Goal: Information Seeking & Learning: Learn about a topic

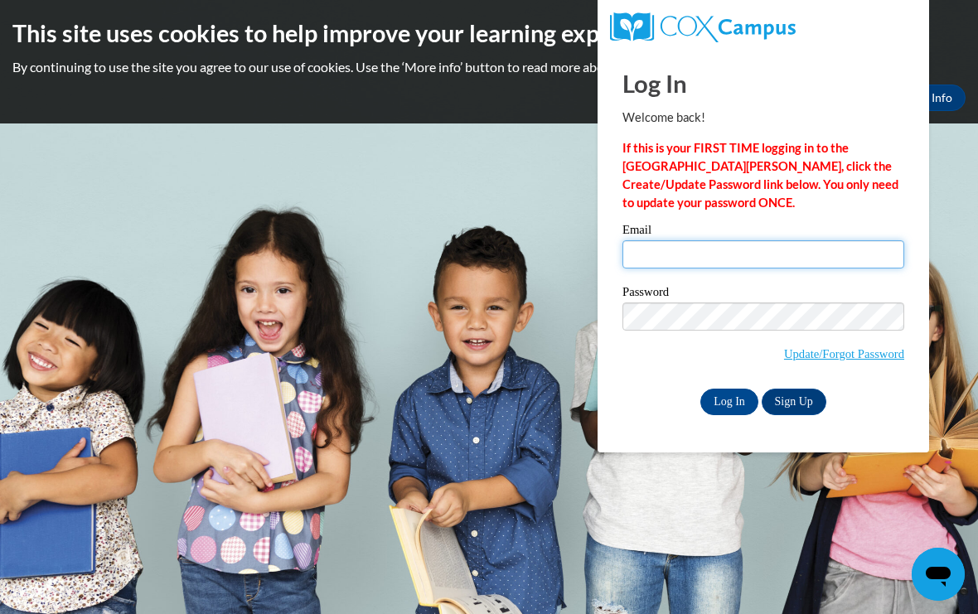
type input "[EMAIL_ADDRESS][DOMAIN_NAME]"
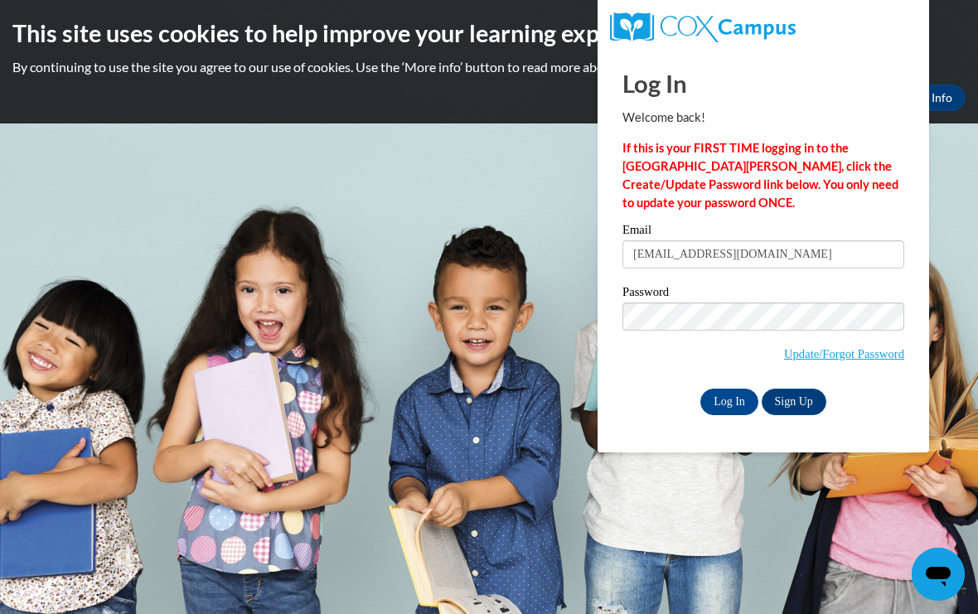
click at [730, 401] on input "Log In" at bounding box center [730, 402] width 58 height 27
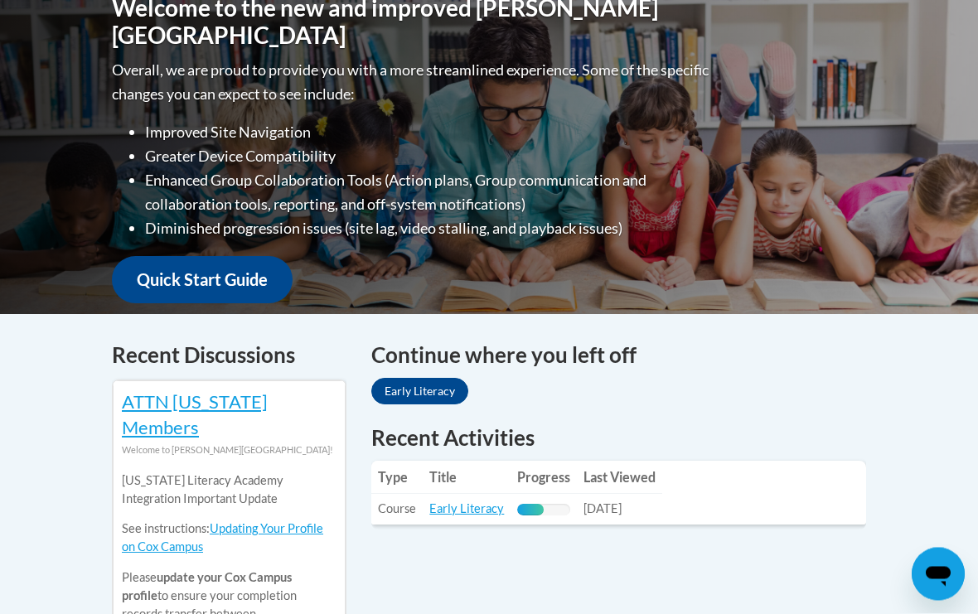
scroll to position [405, 0]
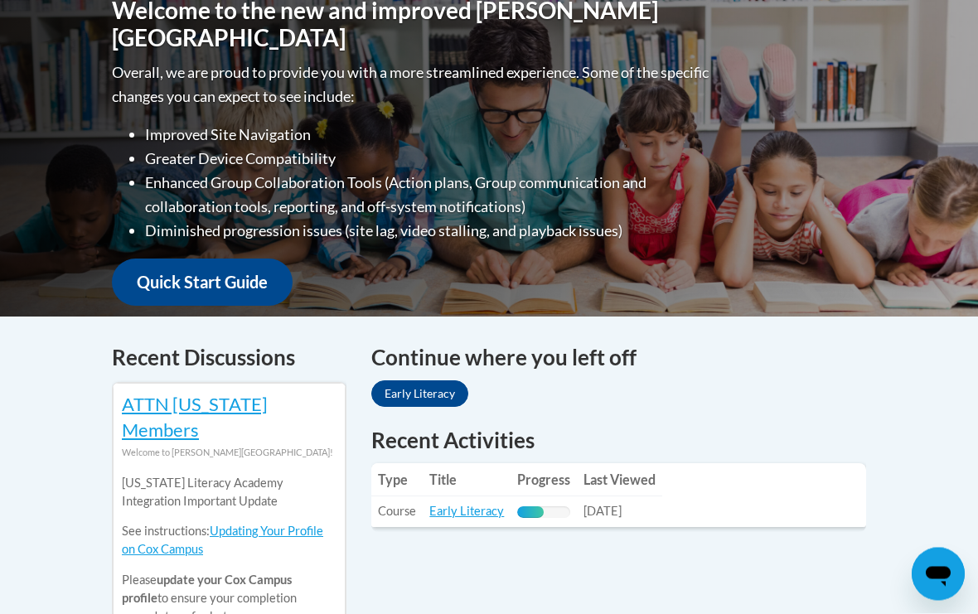
click at [429, 403] on link "Early Literacy" at bounding box center [419, 394] width 97 height 27
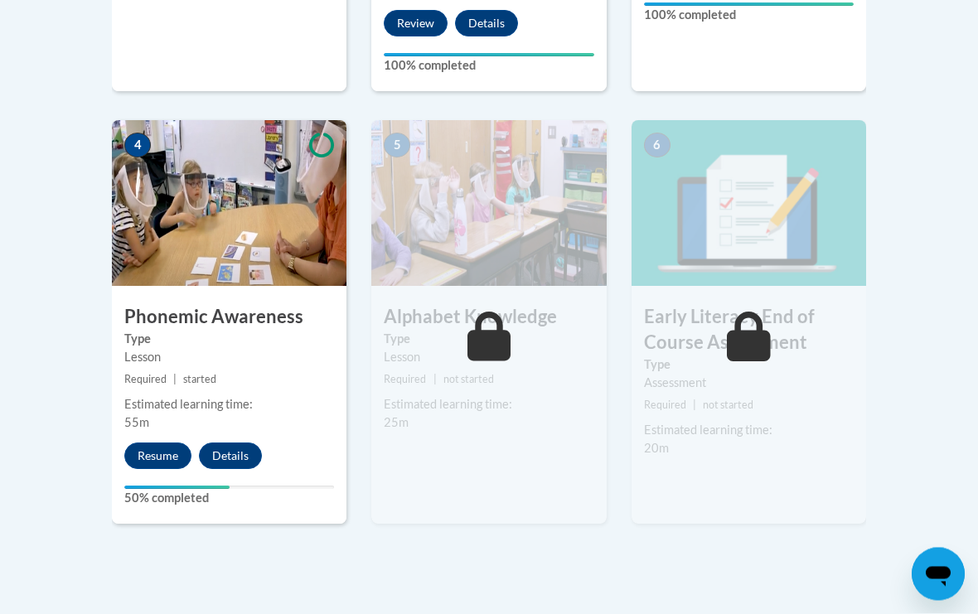
scroll to position [920, 0]
click at [167, 443] on button "Resume" at bounding box center [157, 456] width 67 height 27
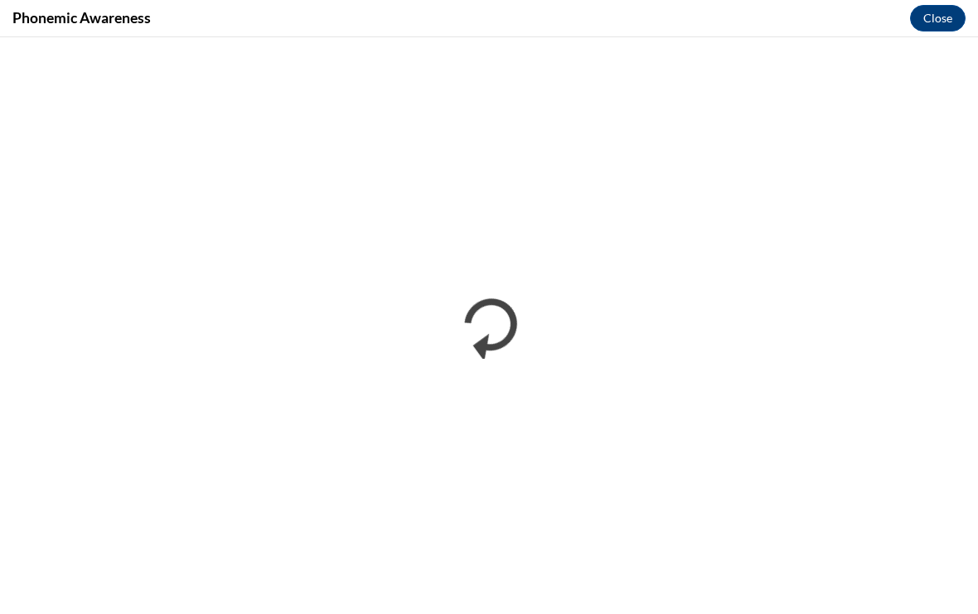
scroll to position [949, 0]
